Goal: Task Accomplishment & Management: Use online tool/utility

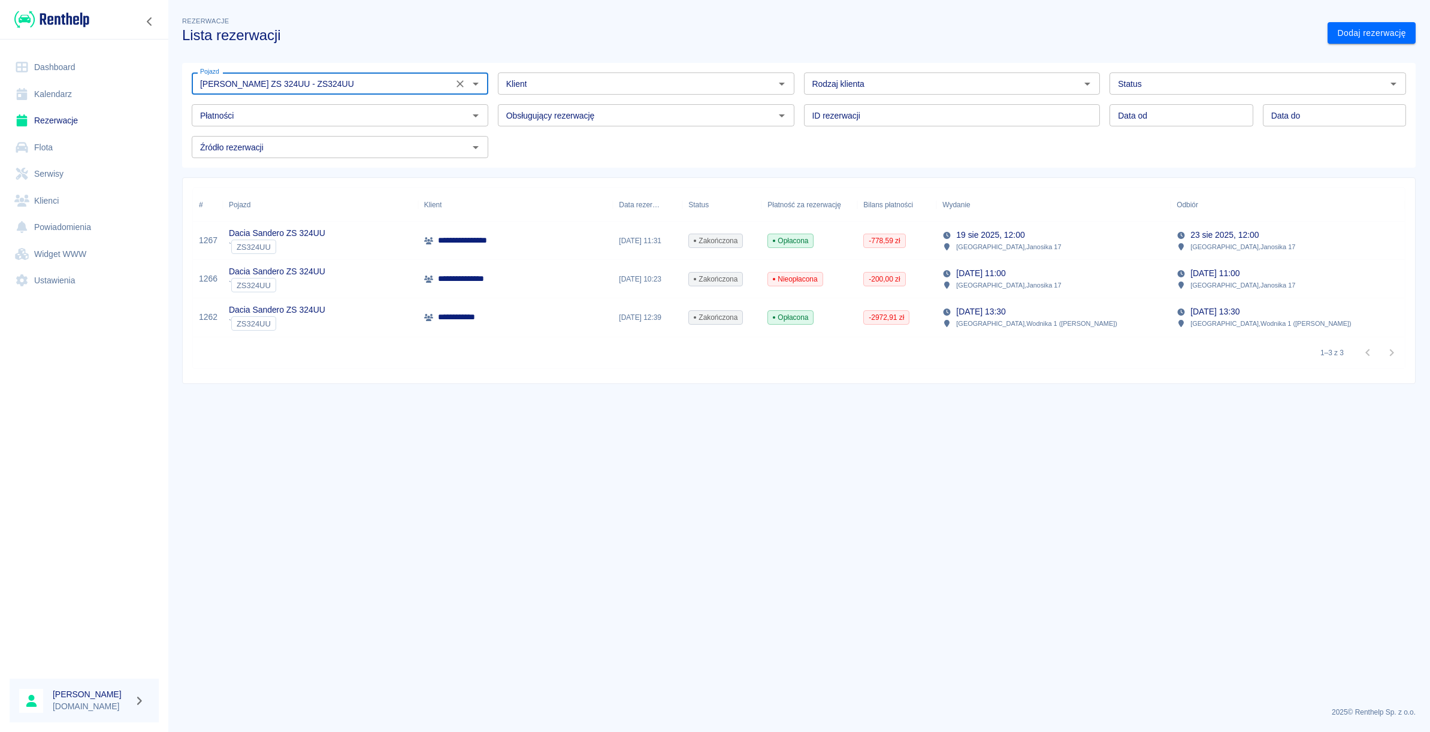
click at [71, 119] on link "Rezerwacje" at bounding box center [84, 120] width 149 height 27
click at [54, 76] on link "Dashboard" at bounding box center [84, 67] width 149 height 27
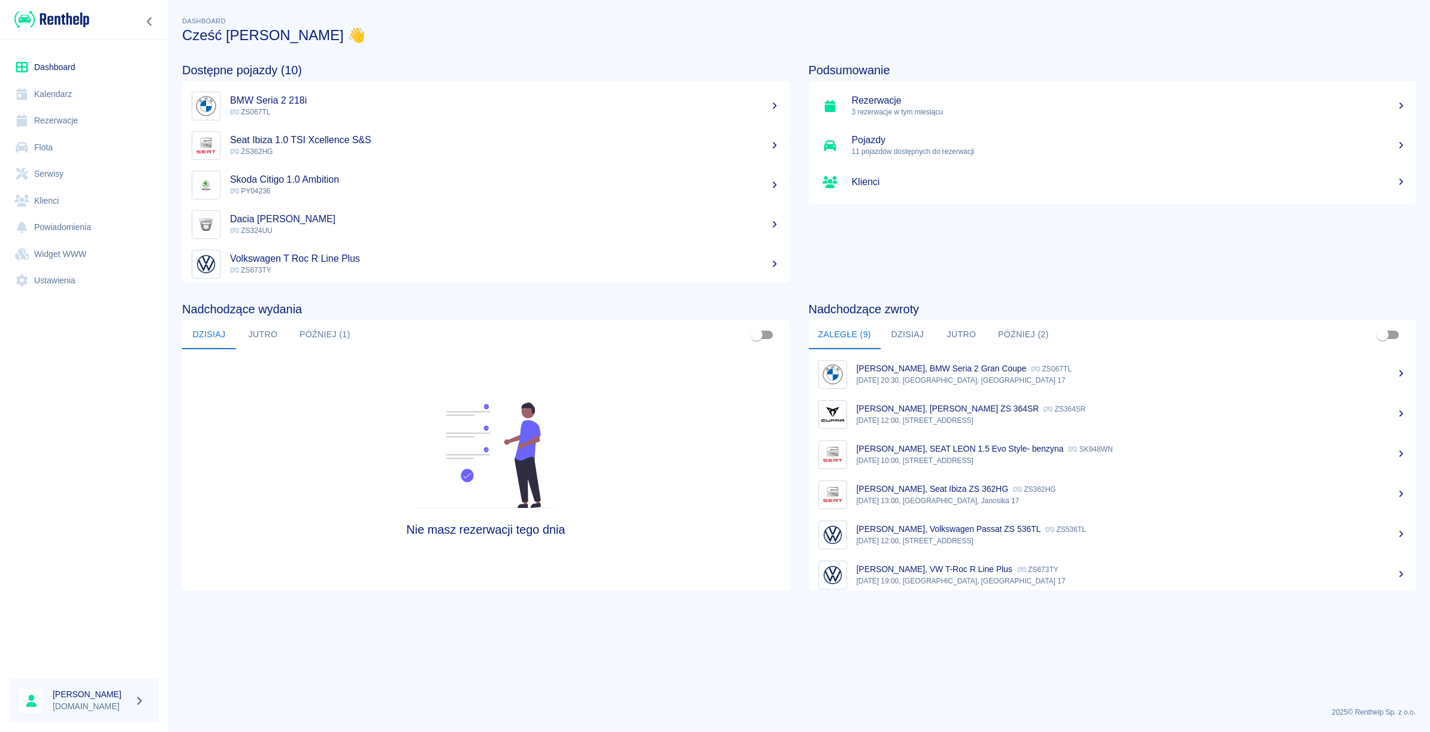
click at [57, 117] on link "Rezerwacje" at bounding box center [84, 120] width 149 height 27
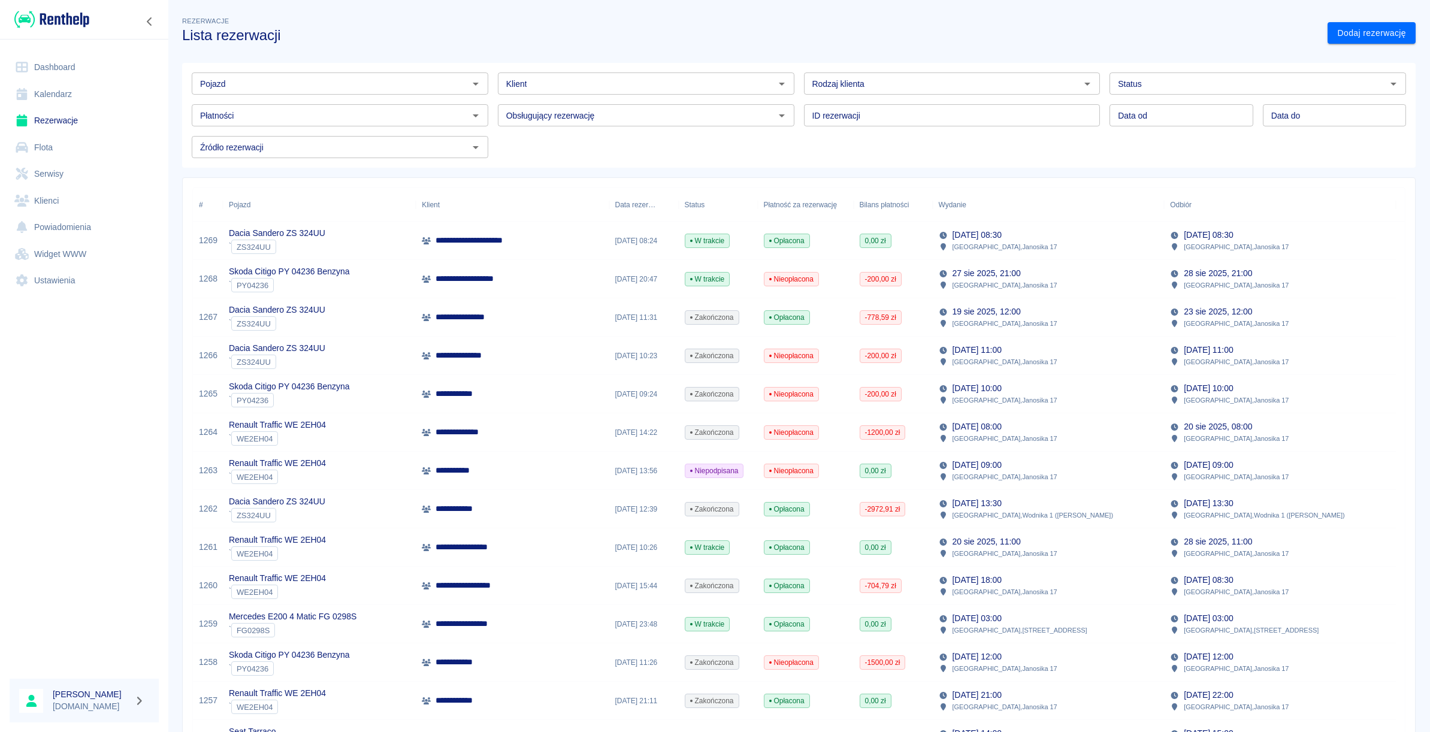
click at [442, 243] on p "**********" at bounding box center [481, 240] width 93 height 13
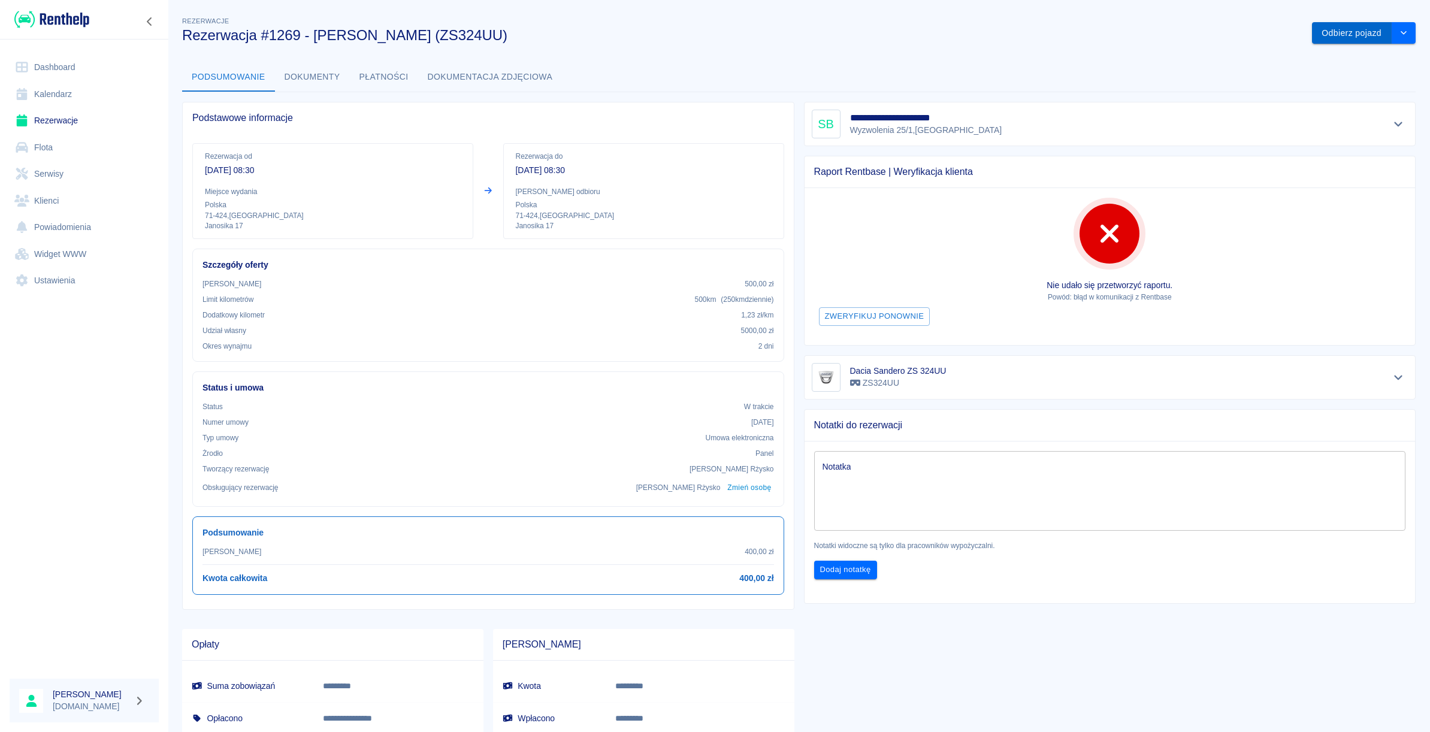
click at [1319, 41] on button "Odbierz pojazd" at bounding box center [1352, 33] width 80 height 22
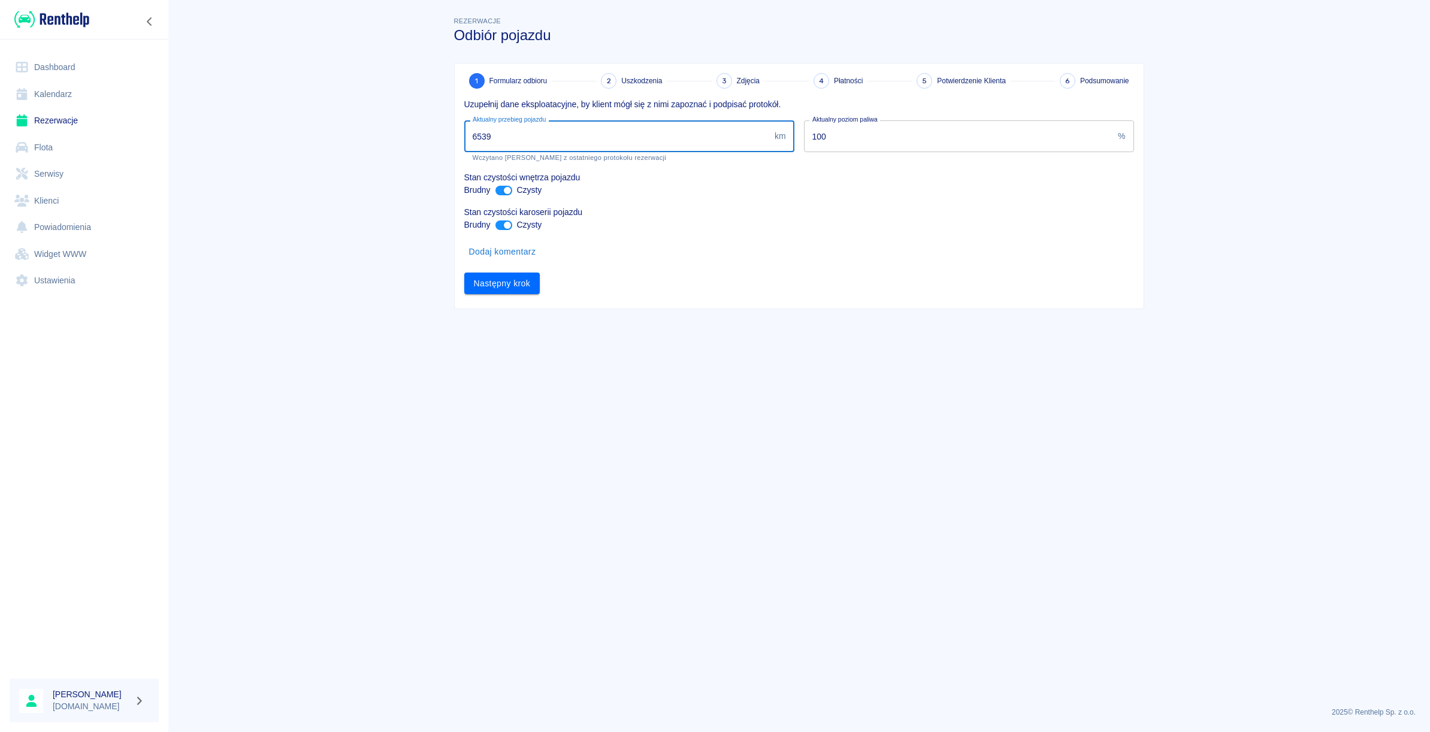
drag, startPoint x: 523, startPoint y: 147, endPoint x: 401, endPoint y: 150, distance: 121.6
click at [464, 150] on input "6539" at bounding box center [616, 136] width 305 height 32
drag, startPoint x: 507, startPoint y: 140, endPoint x: 406, endPoint y: 126, distance: 101.6
click at [464, 126] on input "6539" at bounding box center [616, 136] width 305 height 32
type input "7092"
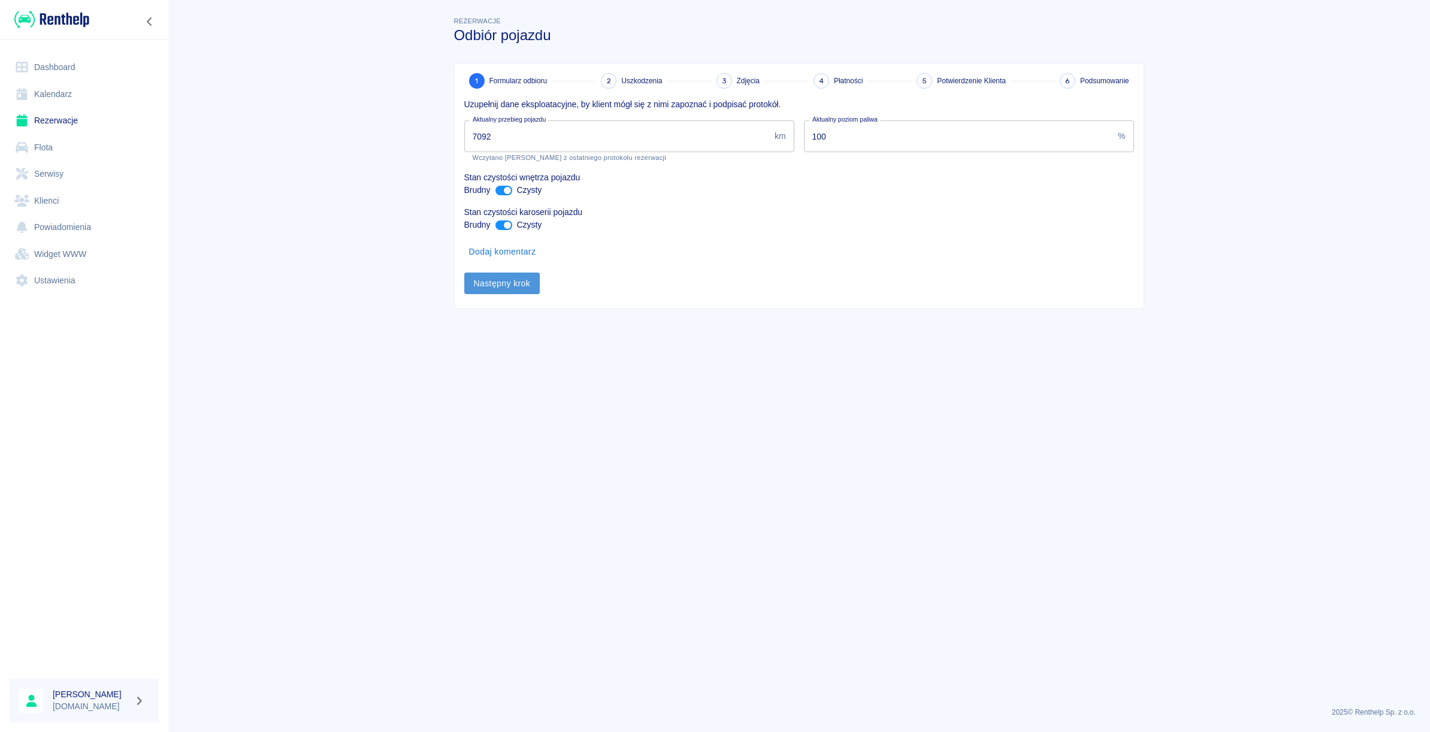
click at [502, 280] on button "Następny krok" at bounding box center [502, 283] width 76 height 22
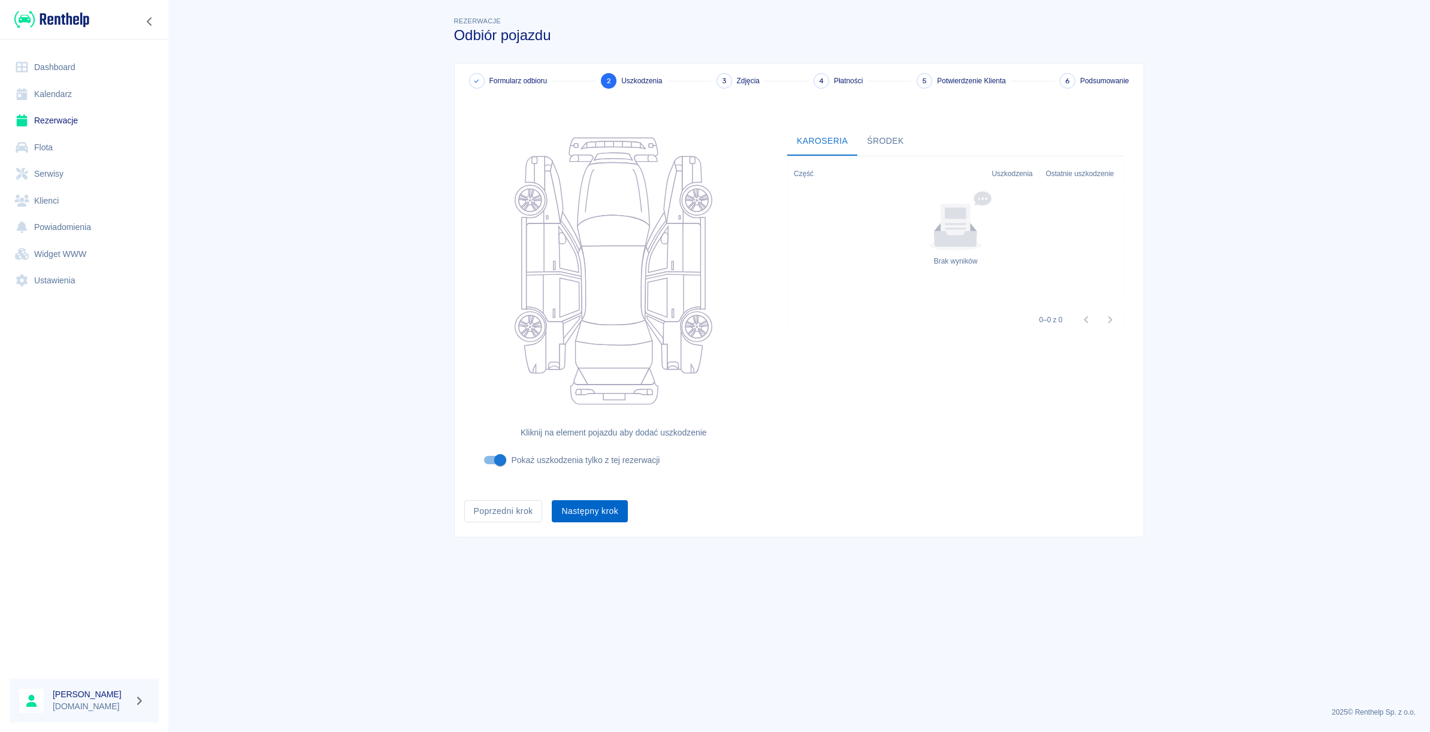
click at [567, 510] on button "Następny krok" at bounding box center [590, 511] width 76 height 22
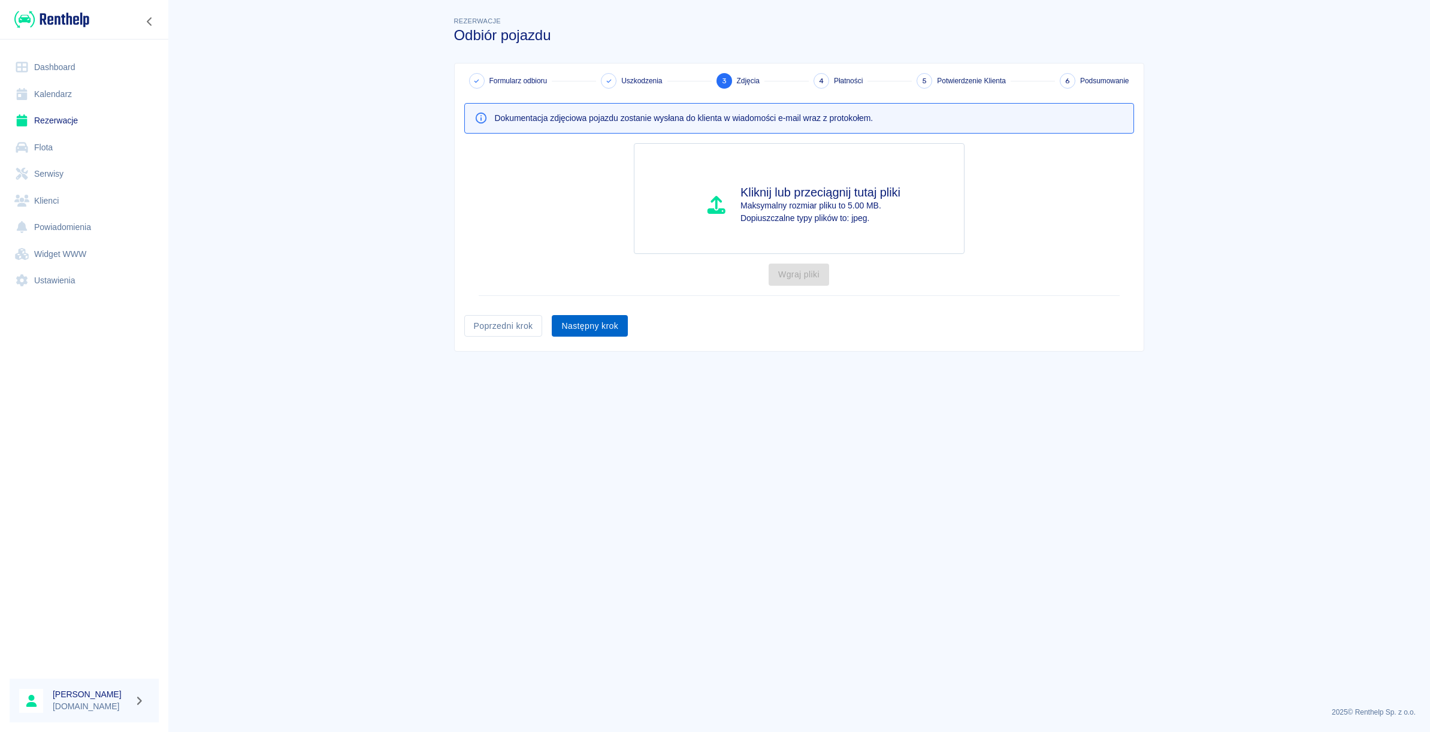
click at [570, 327] on button "Następny krok" at bounding box center [590, 326] width 76 height 22
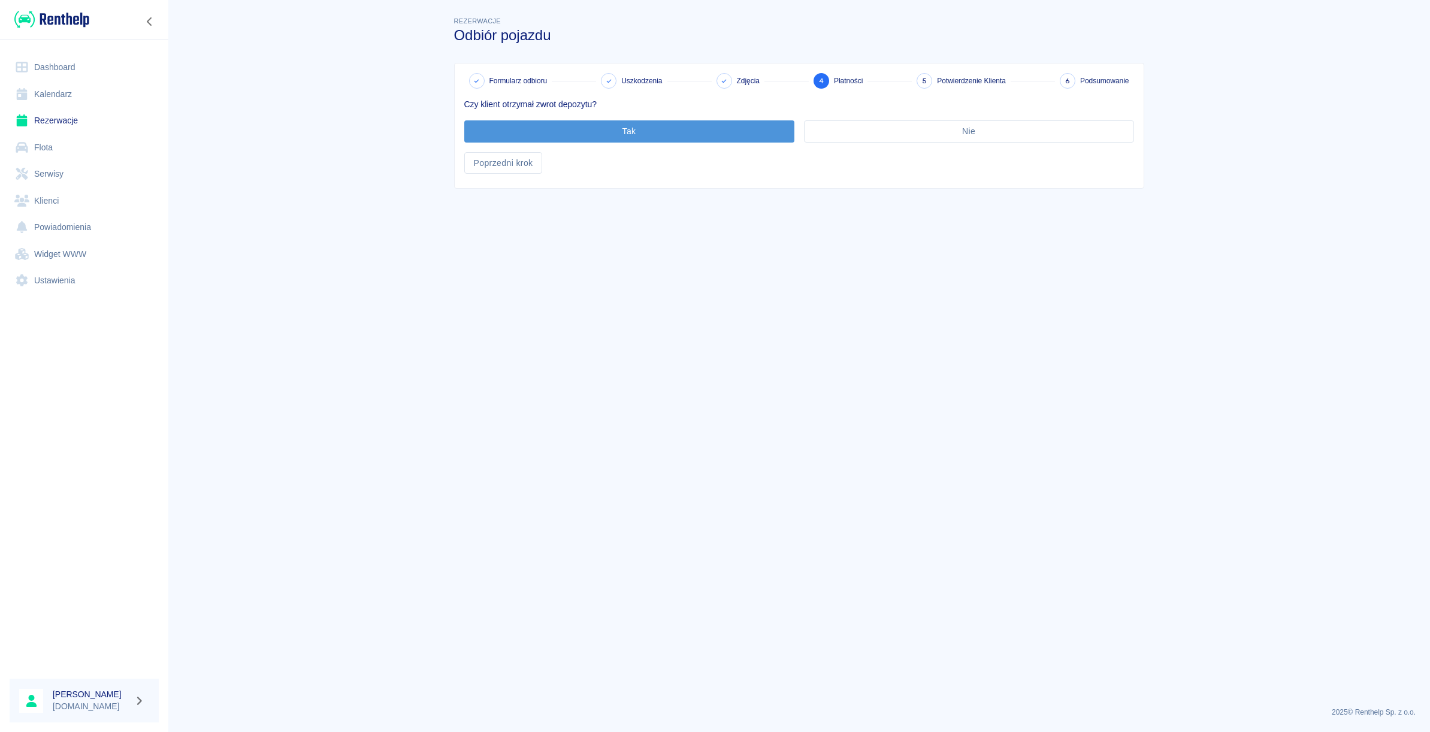
click at [606, 123] on button "Tak" at bounding box center [629, 131] width 330 height 22
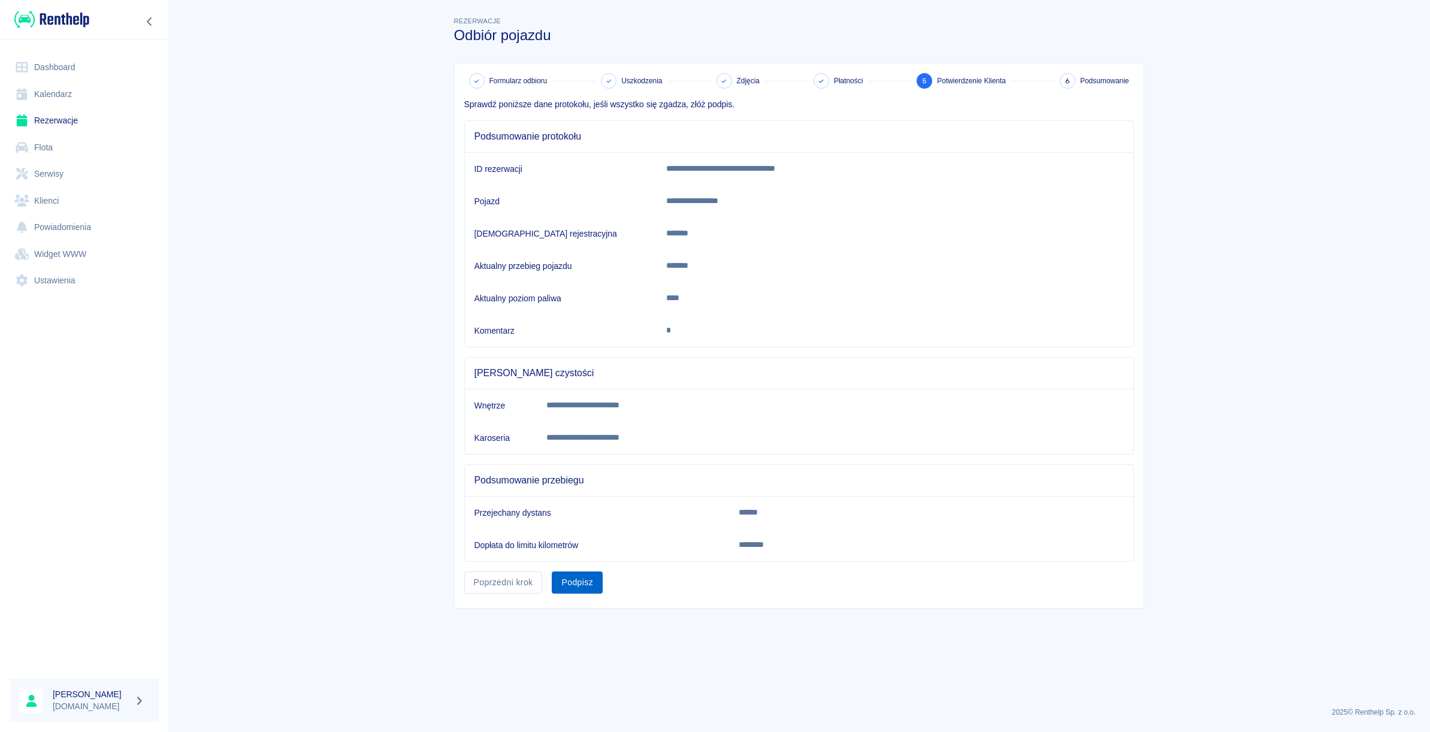
click at [571, 586] on button "Podpisz" at bounding box center [577, 582] width 51 height 22
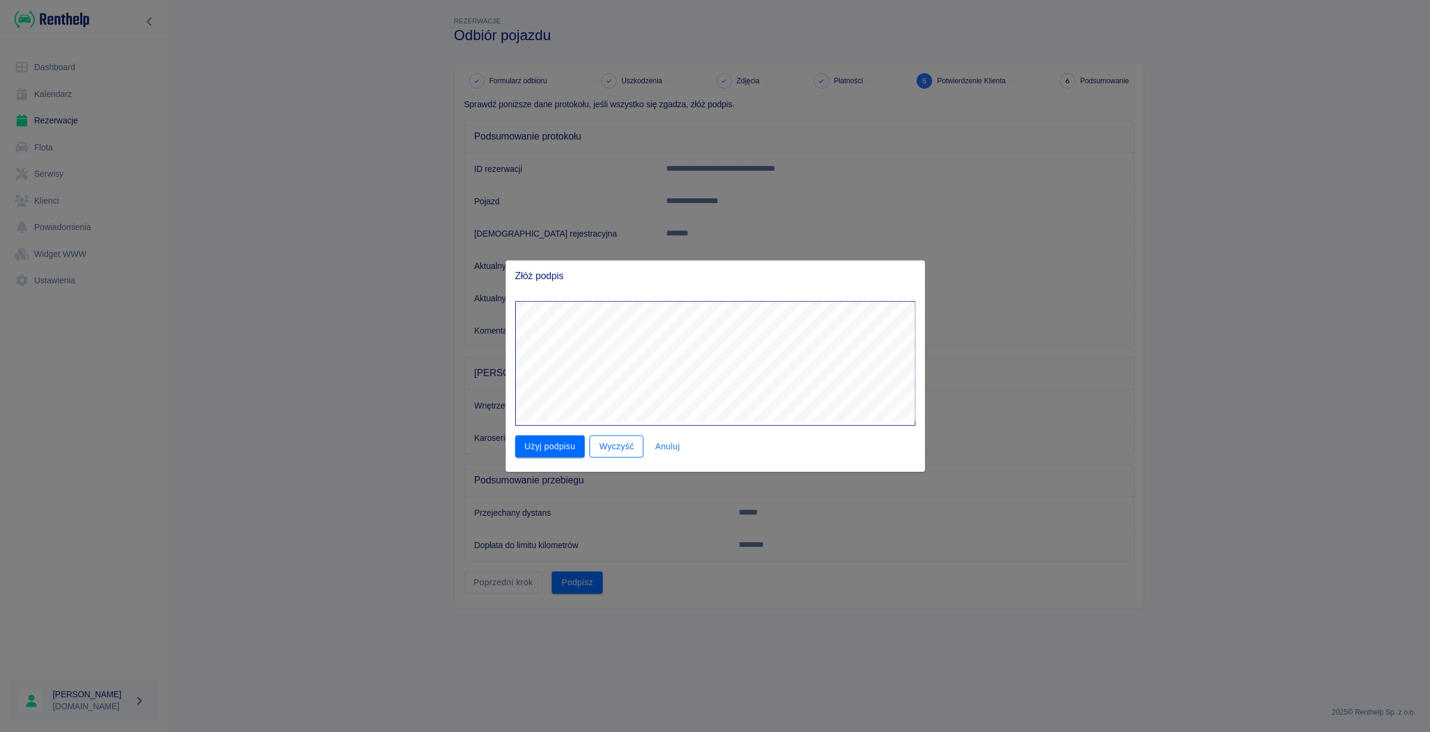
click at [624, 441] on button "Wyczyść" at bounding box center [616, 446] width 54 height 22
click at [534, 442] on button "Użyj podpisu" at bounding box center [550, 446] width 70 height 22
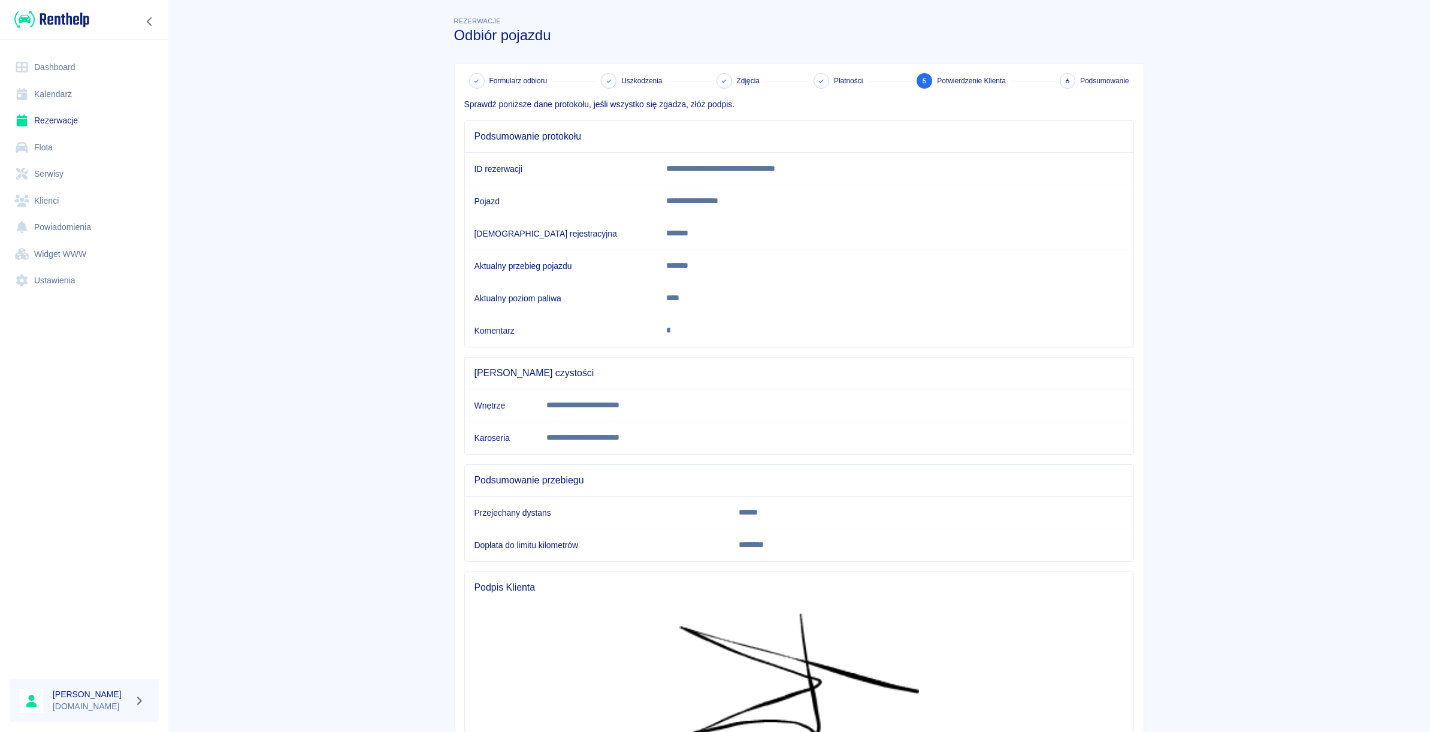
scroll to position [131, 0]
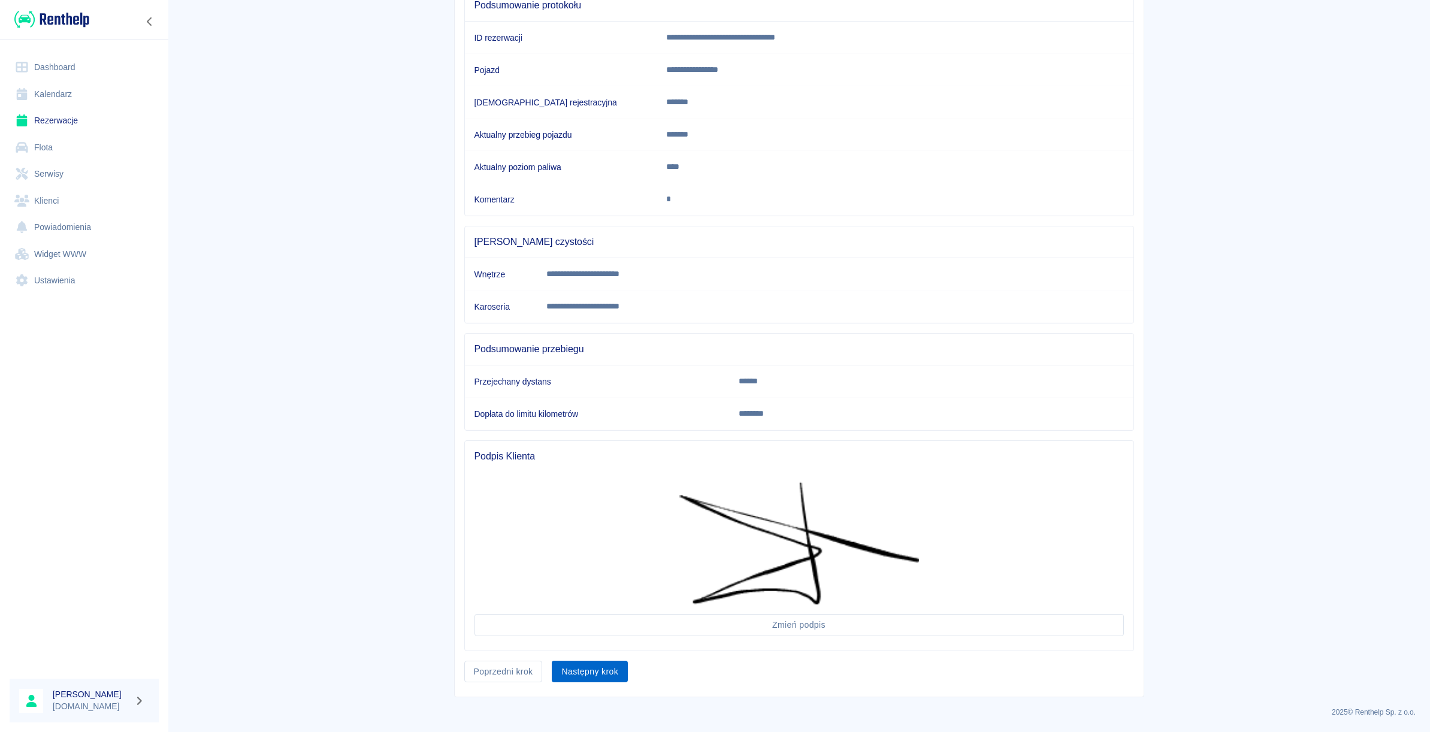
click at [580, 677] on button "Następny krok" at bounding box center [590, 672] width 76 height 22
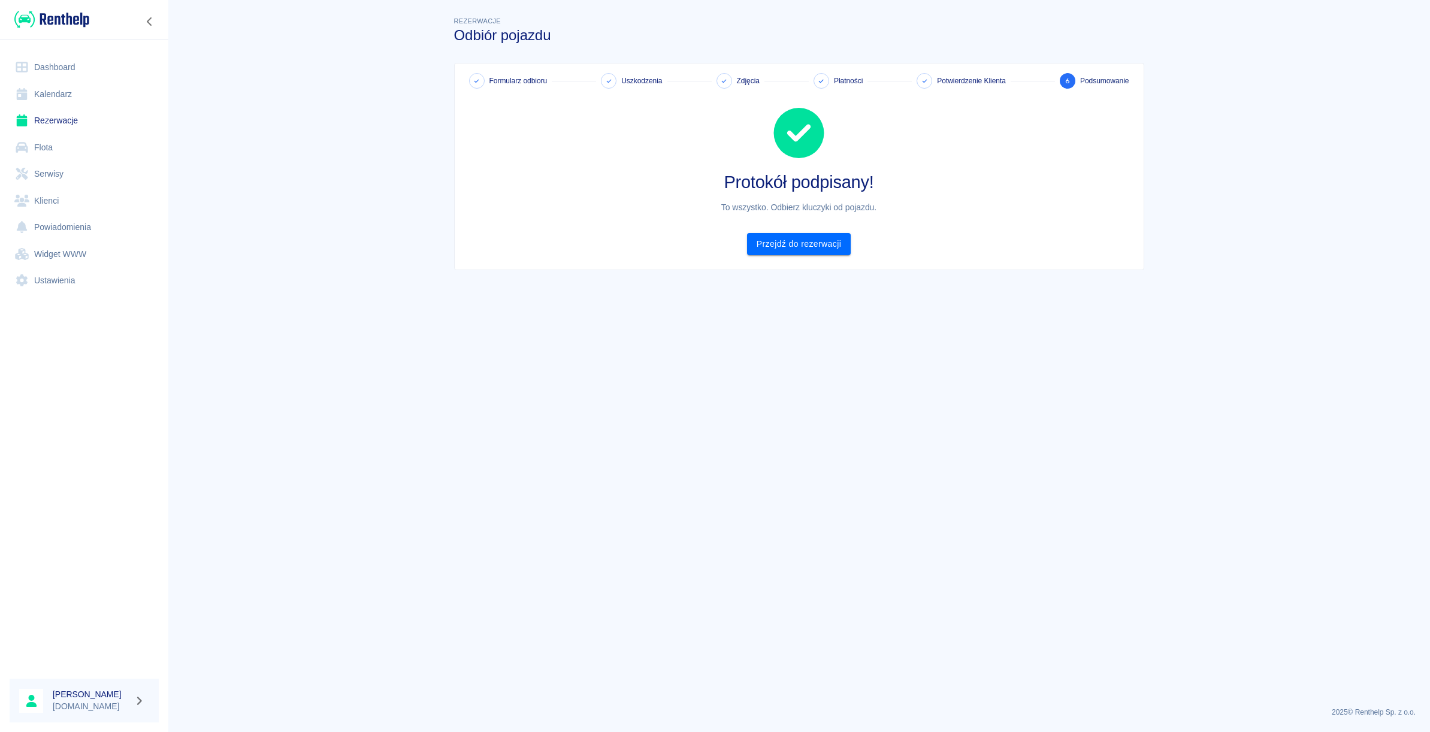
click at [760, 258] on div "Formularz odbioru Uszkodzenia Zdjęcia Płatności Potwierdzenie Klienta 6 Podsumo…" at bounding box center [799, 166] width 689 height 206
click at [759, 255] on div "Formularz odbioru Uszkodzenia Zdjęcia Płatności Potwierdzenie Klienta 6 Podsumo…" at bounding box center [799, 166] width 689 height 206
click at [761, 249] on link "Przejdź do rezerwacji" at bounding box center [799, 244] width 104 height 22
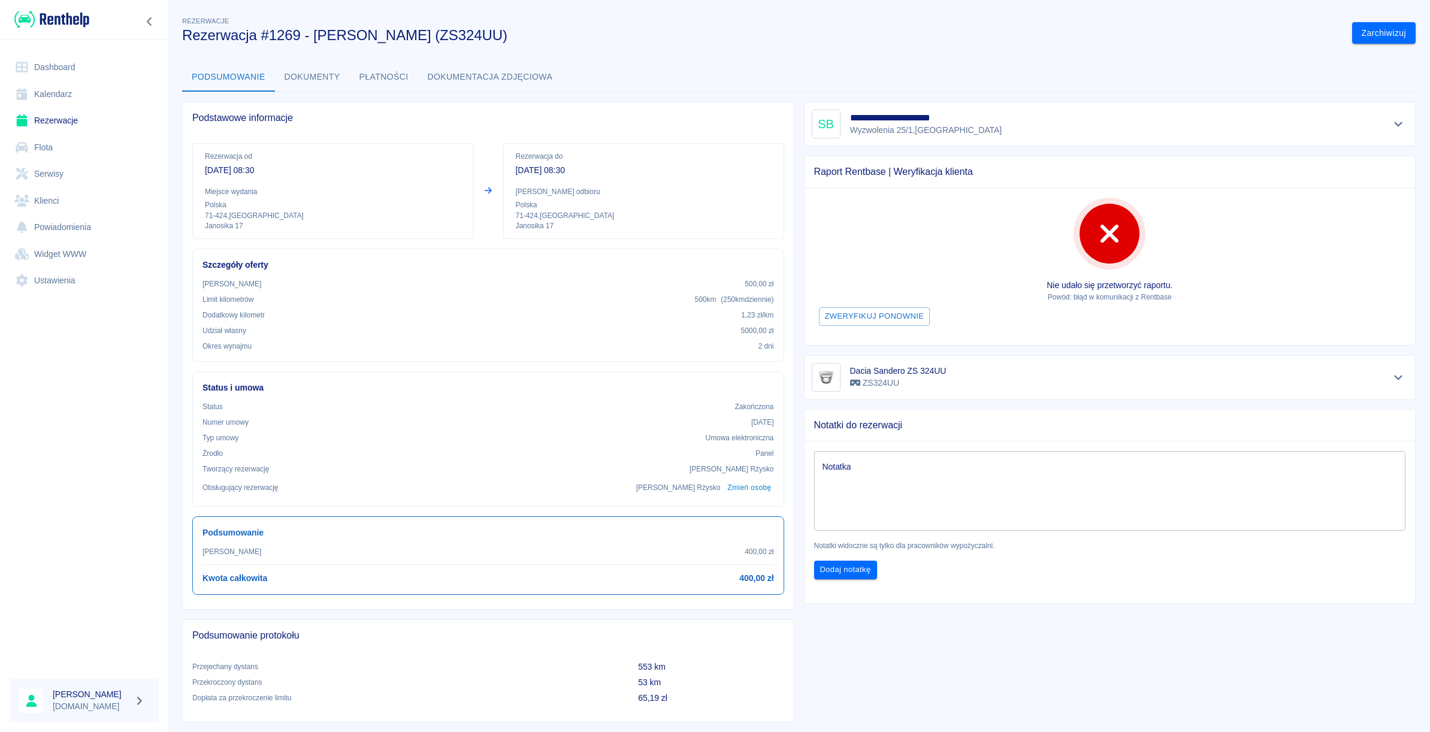
click at [57, 70] on link "Dashboard" at bounding box center [84, 67] width 149 height 27
